Goal: Find specific page/section: Find specific page/section

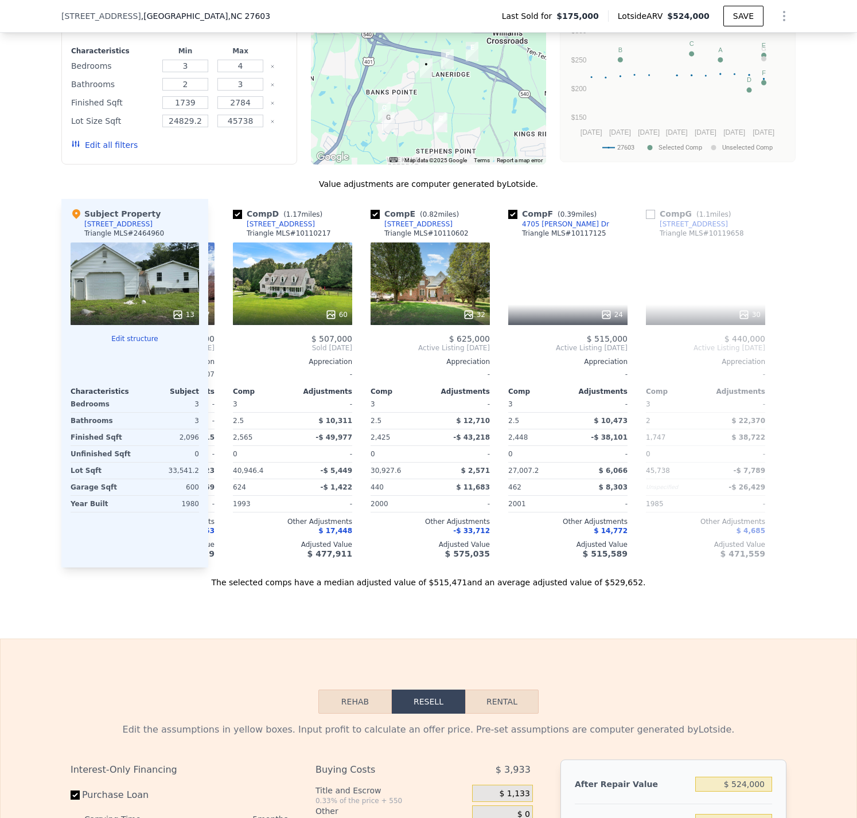
scroll to position [0, 404]
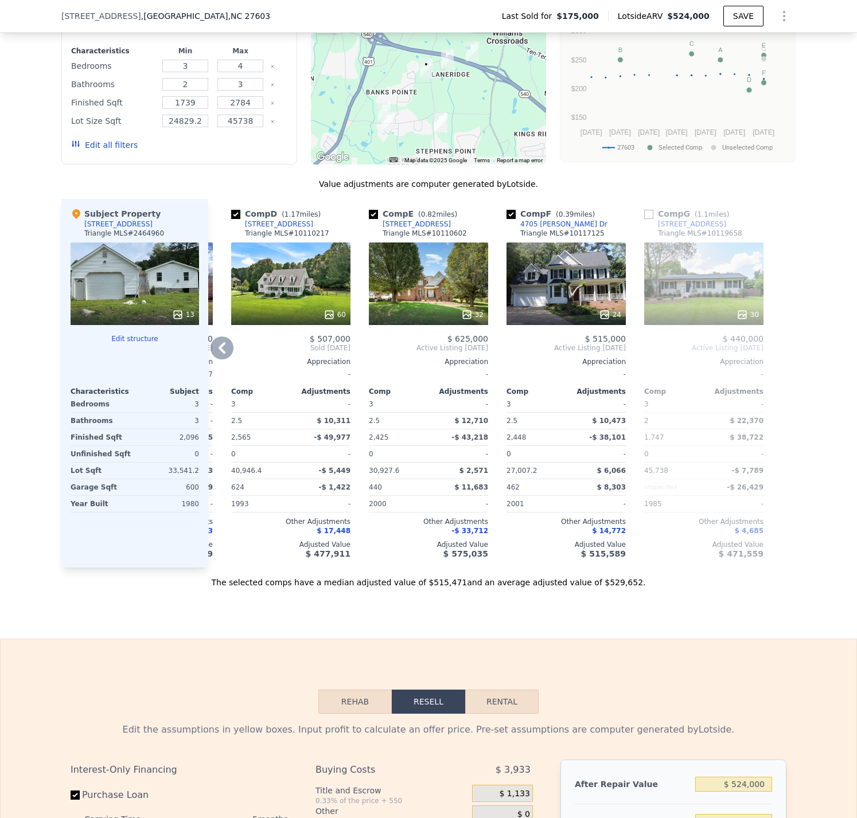
click at [699, 287] on div "30" at bounding box center [703, 284] width 119 height 83
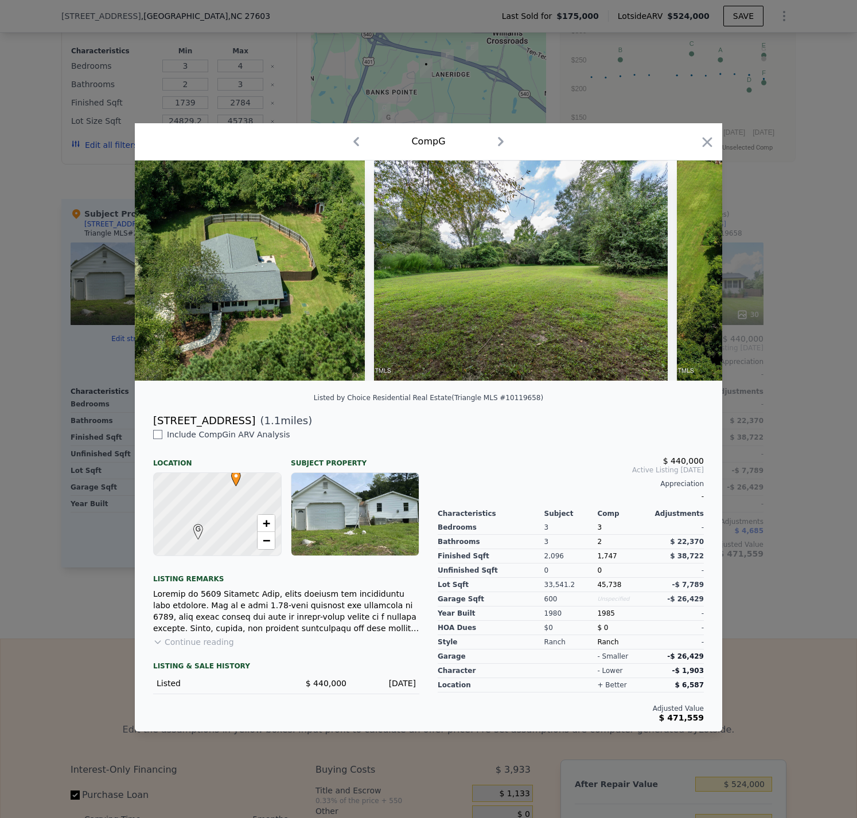
scroll to position [0, 9631]
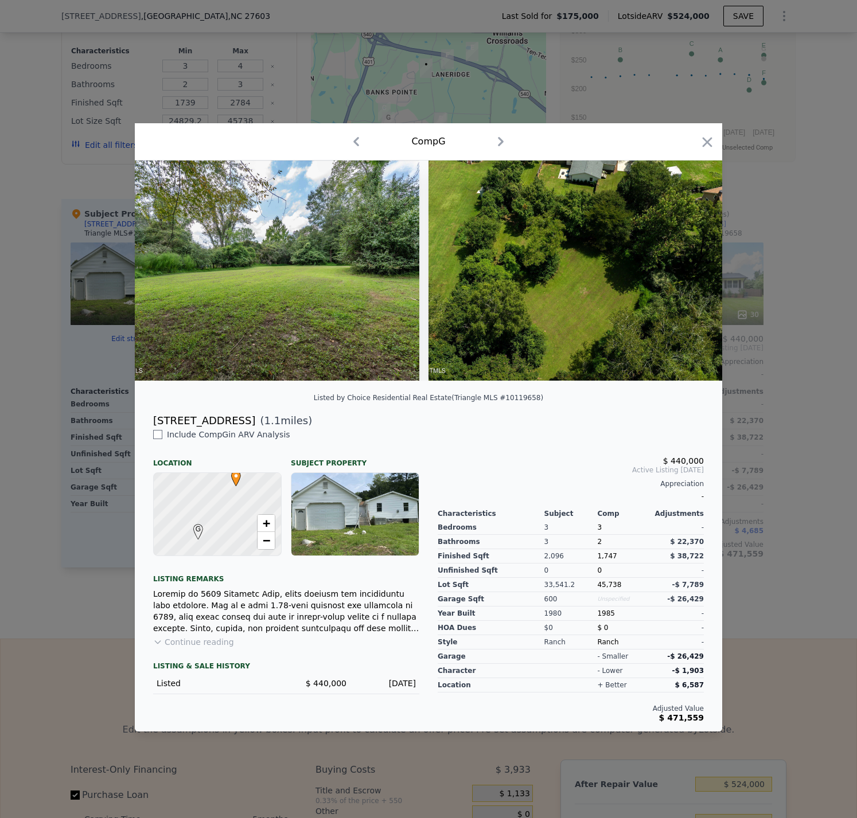
click at [801, 414] on div at bounding box center [428, 409] width 857 height 818
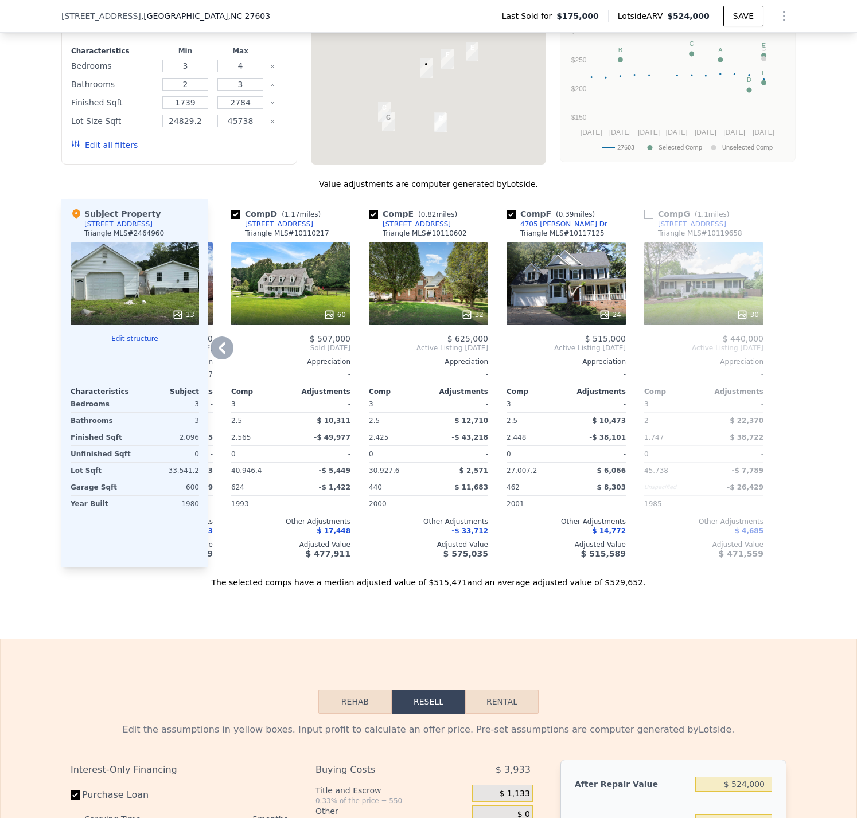
click at [566, 294] on div "24" at bounding box center [565, 284] width 119 height 83
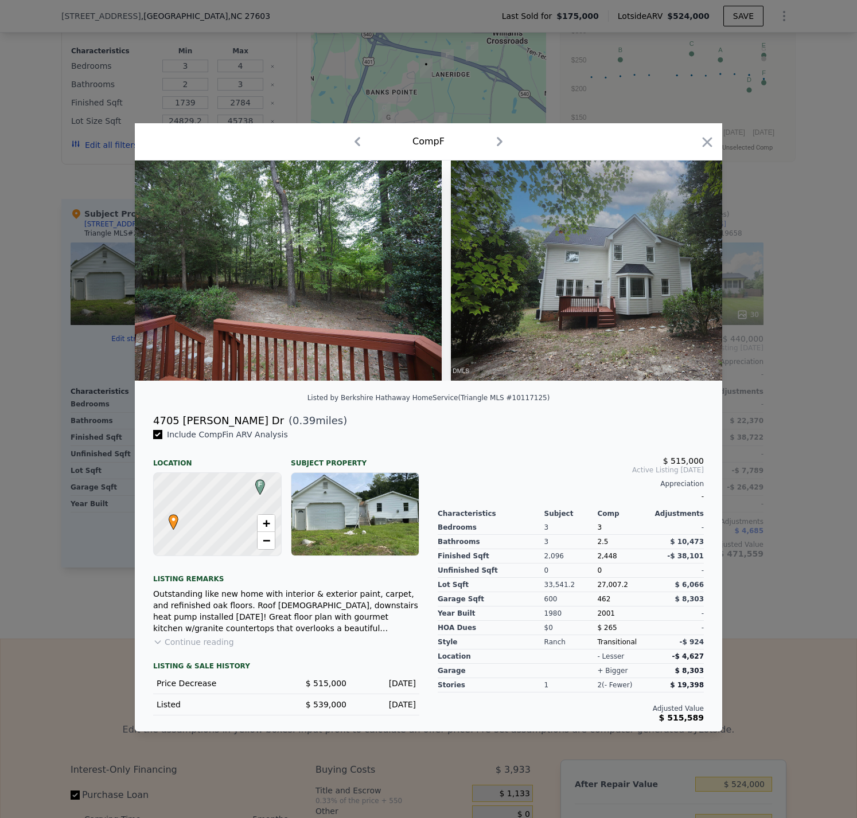
scroll to position [0, 8357]
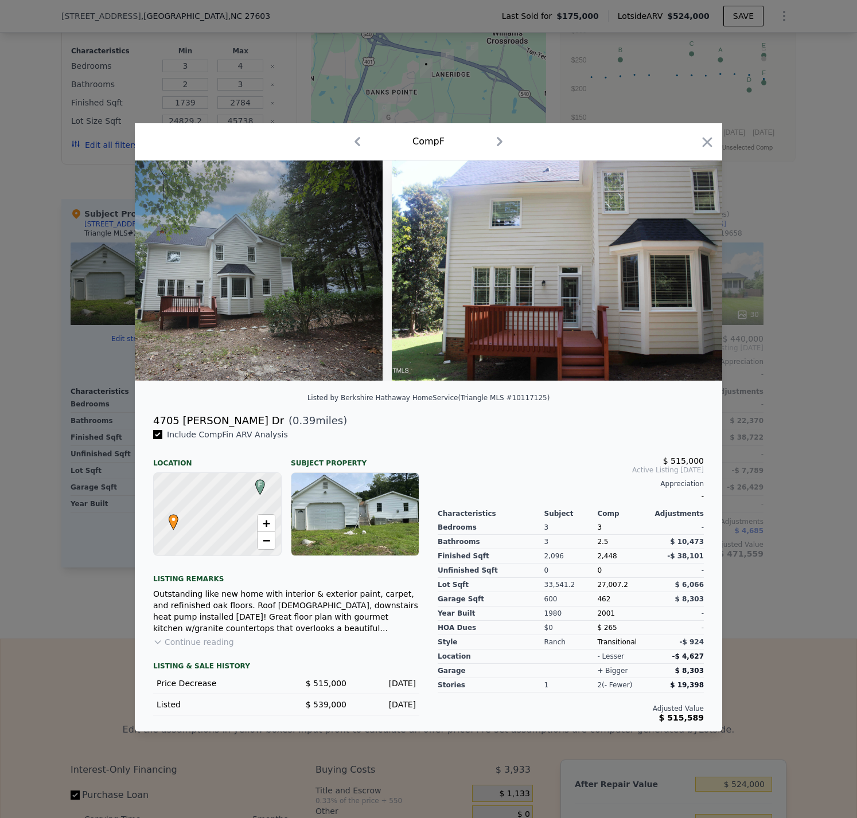
click at [800, 353] on div at bounding box center [428, 409] width 857 height 818
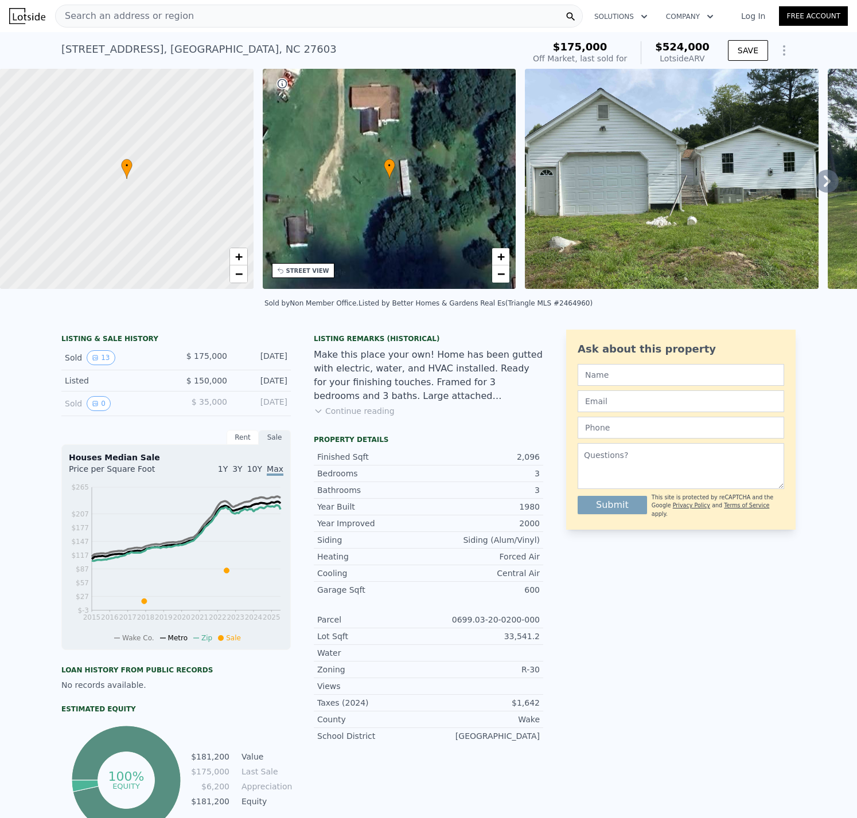
click at [187, 15] on div "Search an address or region" at bounding box center [318, 16] width 527 height 23
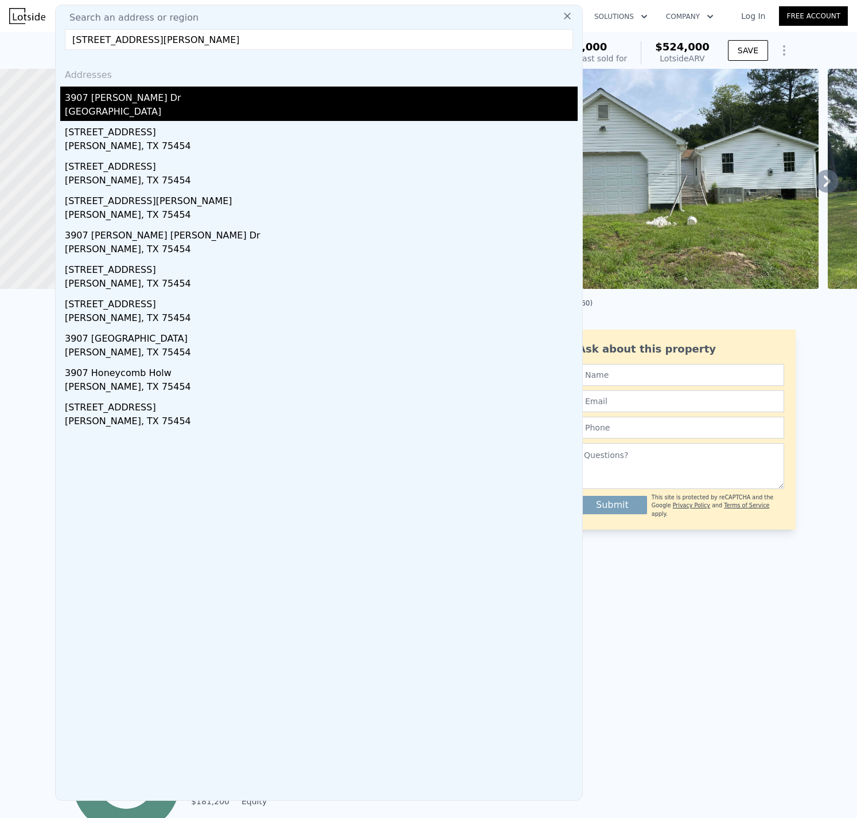
type input "[STREET_ADDRESS][PERSON_NAME]"
click at [191, 103] on div "3907 [PERSON_NAME] Dr" at bounding box center [321, 96] width 513 height 18
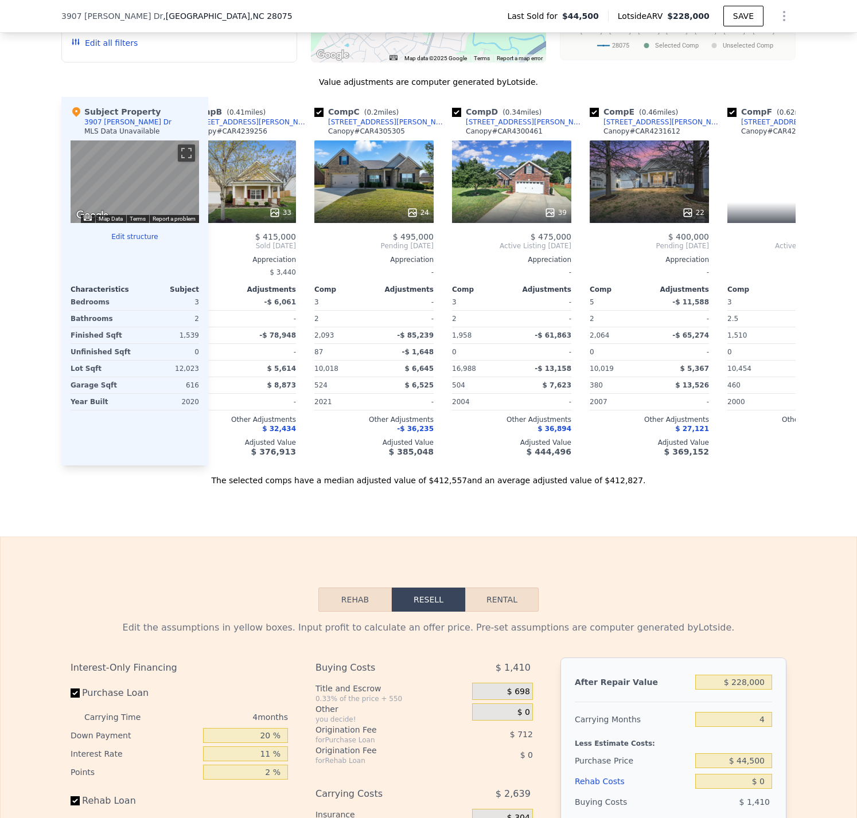
scroll to position [0, 266]
